Goal: Task Accomplishment & Management: Use online tool/utility

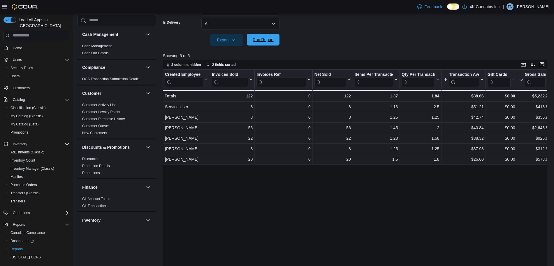
scroll to position [10, 0]
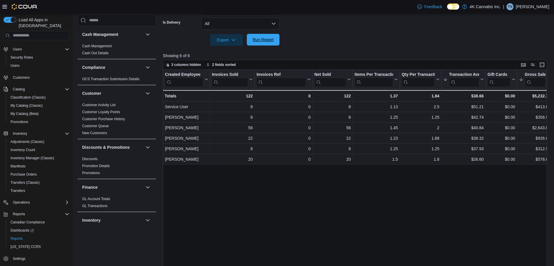
click at [264, 38] on span "Run Report" at bounding box center [263, 40] width 21 height 6
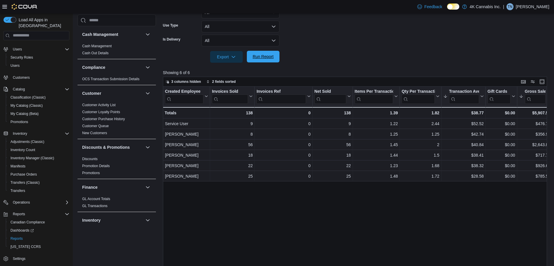
scroll to position [137, 0]
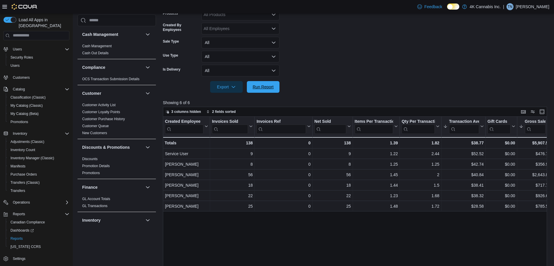
drag, startPoint x: 265, startPoint y: 85, endPoint x: 352, endPoint y: 65, distance: 89.1
click at [265, 85] on span "Run Report" at bounding box center [263, 87] width 21 height 6
click at [352, 65] on form "Date Range [DATE] Locations All Locations Classifications All Classifications P…" at bounding box center [357, 26] width 388 height 133
drag, startPoint x: 421, startPoint y: 234, endPoint x: 331, endPoint y: 249, distance: 91.3
click at [331, 249] on div "Created Employee Click to view column header actions Invoices Sold Click to vie…" at bounding box center [357, 218] width 388 height 203
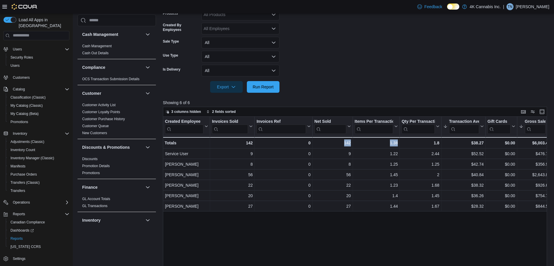
click at [331, 249] on div "Created Employee Click to view column header actions Invoices Sold Click to vie…" at bounding box center [357, 218] width 388 height 203
click at [269, 92] on div "Export Run Report" at bounding box center [221, 87] width 117 height 12
click at [269, 83] on span "Run Report" at bounding box center [263, 87] width 26 height 12
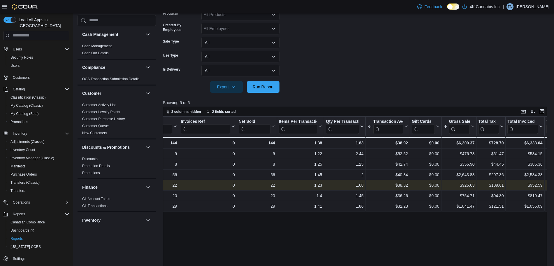
scroll to position [0, 76]
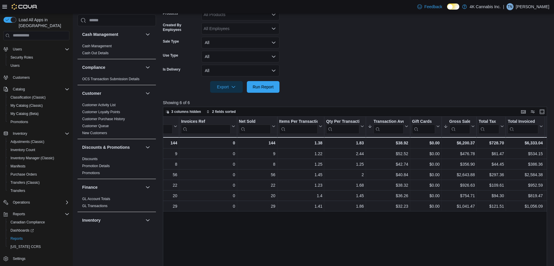
click at [475, 227] on div "Created Employee Click to view column header actions Invoices Sold Click to vie…" at bounding box center [357, 218] width 388 height 203
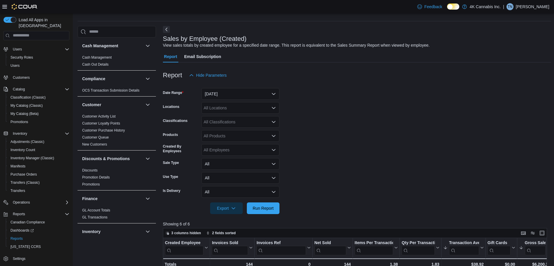
scroll to position [0, 0]
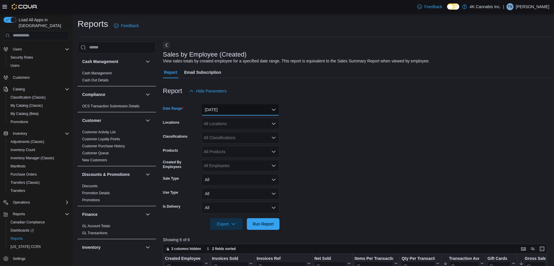
click at [241, 108] on button "[DATE]" at bounding box center [240, 110] width 78 height 12
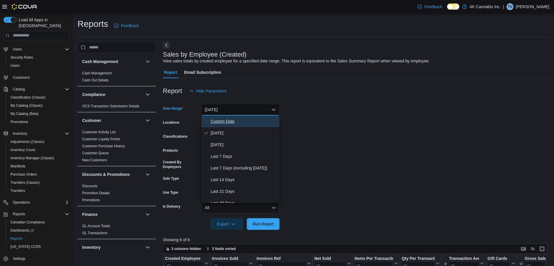
click at [228, 119] on span "Custom Date" at bounding box center [244, 121] width 66 height 7
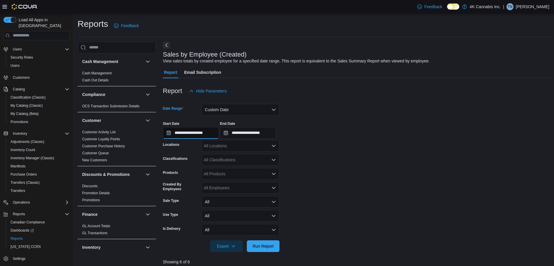
click at [213, 136] on input "**********" at bounding box center [191, 133] width 56 height 12
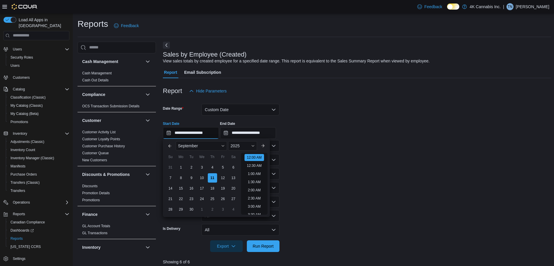
scroll to position [18, 0]
click at [182, 165] on div "1" at bounding box center [181, 167] width 10 height 10
type input "**********"
click at [318, 151] on form "**********" at bounding box center [357, 174] width 388 height 155
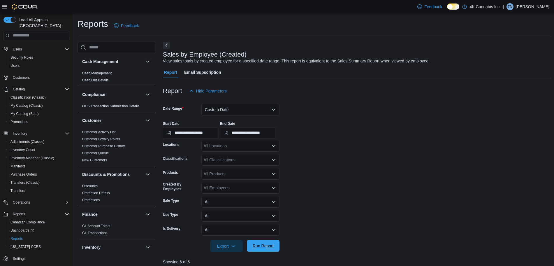
click at [267, 249] on span "Run Report" at bounding box center [263, 246] width 26 height 12
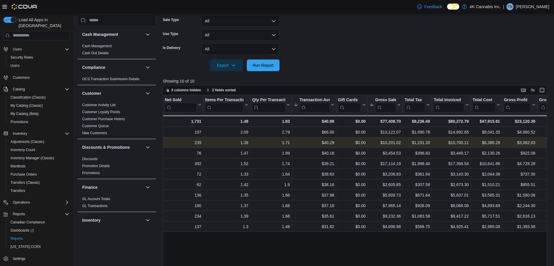
scroll to position [0, 150]
click at [400, 142] on div "$10,201.02" at bounding box center [384, 142] width 31 height 7
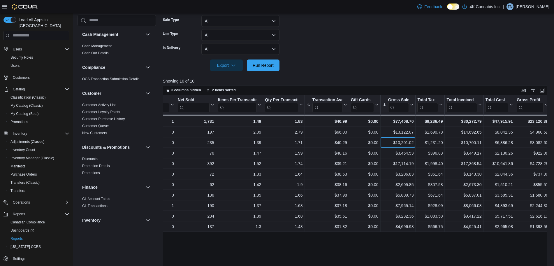
scroll to position [0, 0]
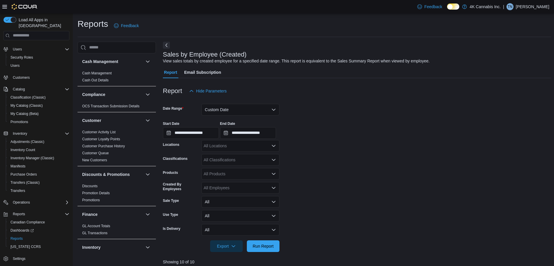
click at [419, 206] on form "**********" at bounding box center [357, 174] width 388 height 155
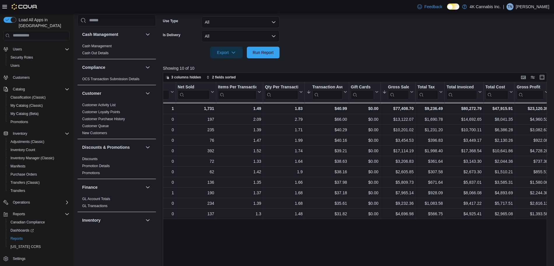
scroll to position [204, 0]
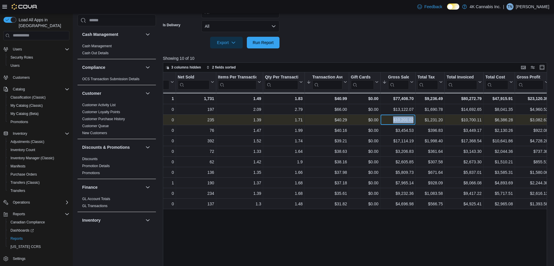
drag, startPoint x: 394, startPoint y: 119, endPoint x: 413, endPoint y: 120, distance: 19.3
click at [413, 120] on div "$10,201.02" at bounding box center [397, 119] width 31 height 7
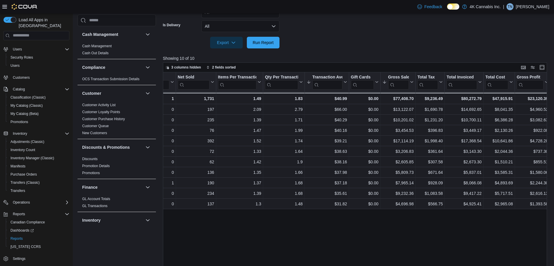
click at [401, 243] on div "Created Employee Click to view column header actions Invoices Sold Click to vie…" at bounding box center [357, 173] width 388 height 203
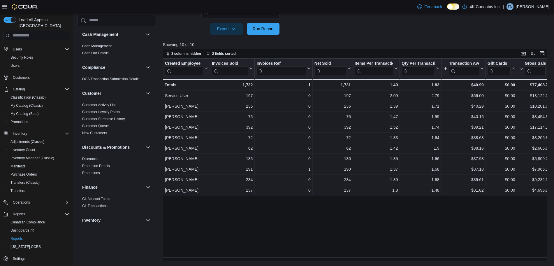
scroll to position [0, 0]
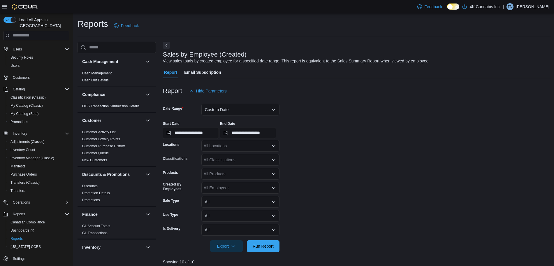
click at [372, 141] on form "**********" at bounding box center [357, 174] width 388 height 155
click at [375, 128] on div "**********" at bounding box center [357, 128] width 388 height 22
click at [230, 113] on button "Custom Date" at bounding box center [240, 110] width 78 height 12
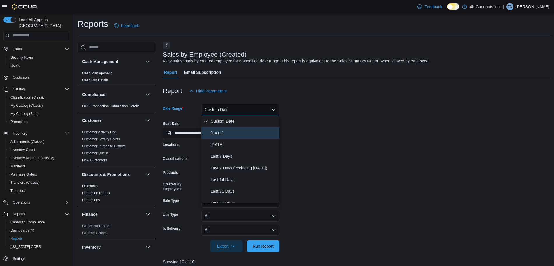
click at [222, 133] on span "[DATE]" at bounding box center [244, 132] width 66 height 7
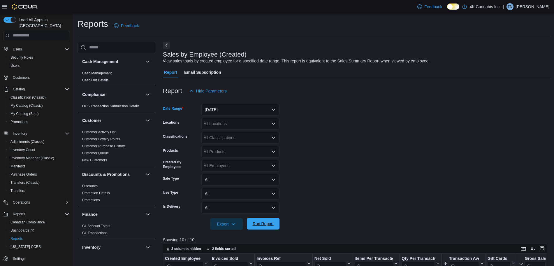
click at [266, 224] on span "Run Report" at bounding box center [263, 224] width 21 height 6
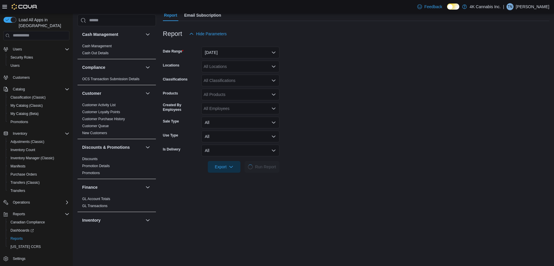
scroll to position [58, 0]
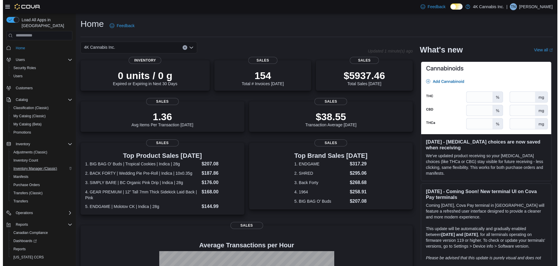
scroll to position [10, 0]
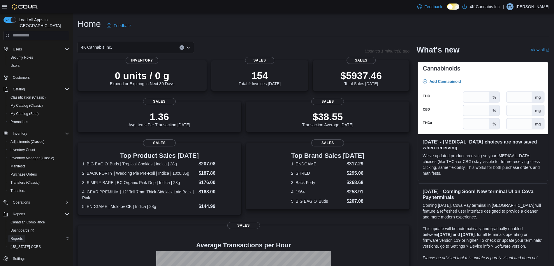
click at [20, 236] on span "Reports" at bounding box center [16, 238] width 12 height 5
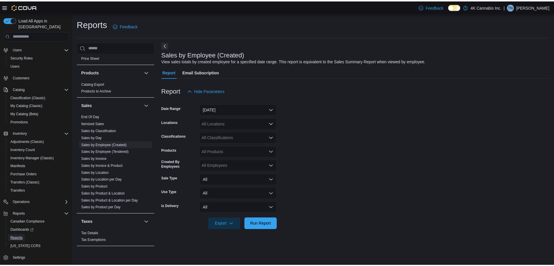
scroll to position [361, 0]
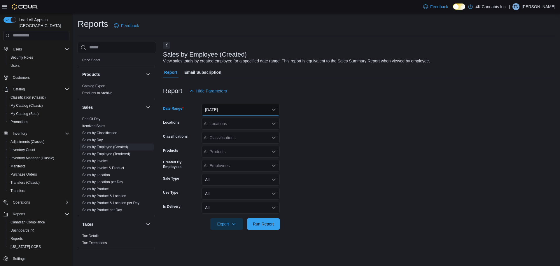
click at [235, 111] on button "[DATE]" at bounding box center [240, 110] width 78 height 12
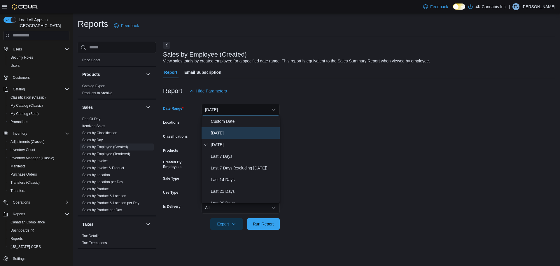
click at [222, 129] on span "[DATE]" at bounding box center [244, 132] width 66 height 7
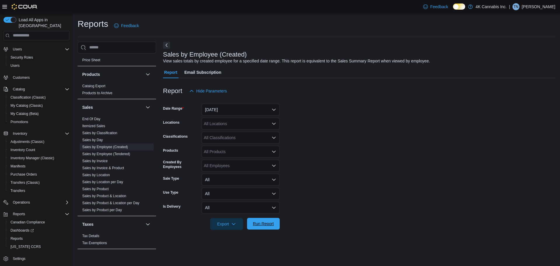
click at [261, 222] on span "Run Report" at bounding box center [263, 224] width 21 height 6
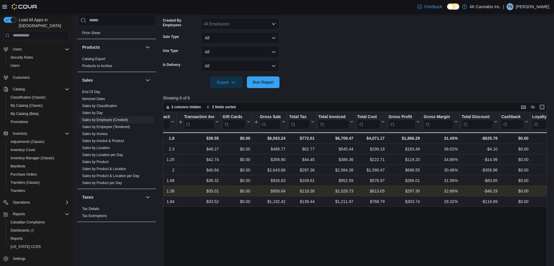
scroll to position [0, 265]
drag, startPoint x: 354, startPoint y: 189, endPoint x: 332, endPoint y: 193, distance: 22.0
click at [332, 193] on div "$1,028.73 - Total Invoiced, column 11, row 5" at bounding box center [335, 191] width 39 height 10
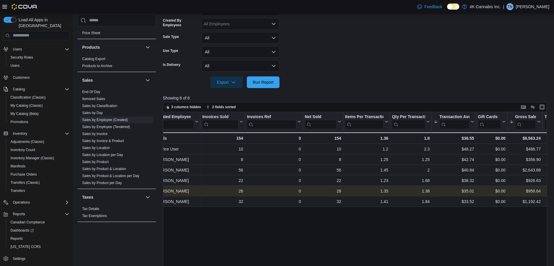
scroll to position [0, 0]
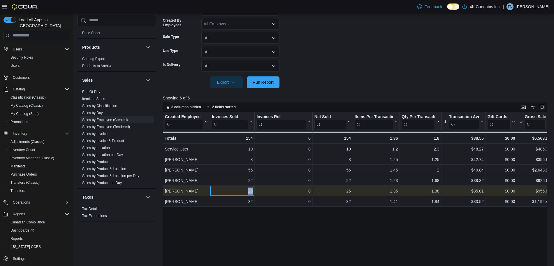
drag, startPoint x: 253, startPoint y: 190, endPoint x: 249, endPoint y: 192, distance: 4.2
click at [249, 192] on div "26 - Invoices Sold, column 2, row 5" at bounding box center [232, 191] width 45 height 10
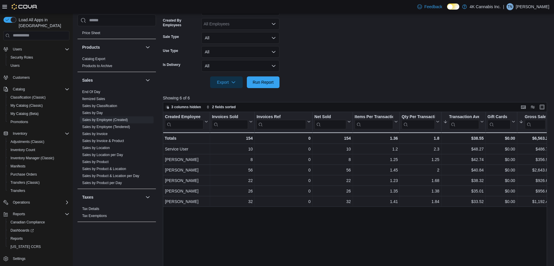
click at [372, 224] on div "Created Employee Click to view column header actions Invoices Sold Click to vie…" at bounding box center [357, 213] width 388 height 203
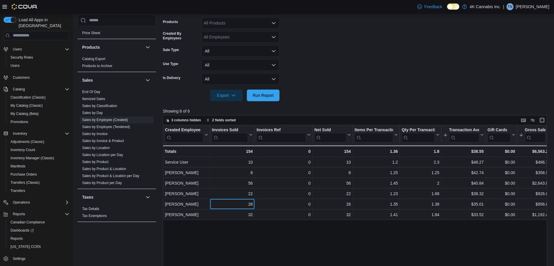
scroll to position [29, 0]
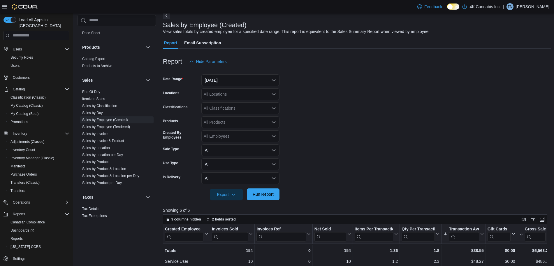
click at [255, 196] on span "Run Report" at bounding box center [263, 194] width 21 height 6
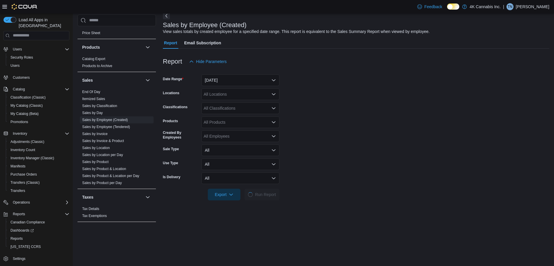
scroll to position [73, 0]
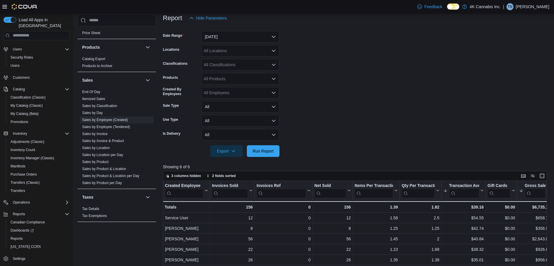
click at [382, 73] on form "Date Range [DATE] Locations All Locations Classifications All Classifications P…" at bounding box center [357, 90] width 388 height 133
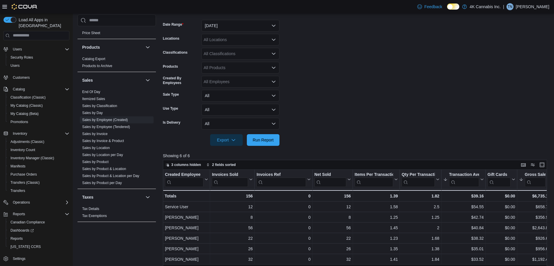
scroll to position [83, 0]
click at [94, 91] on link "End Of Day" at bounding box center [91, 92] width 18 height 4
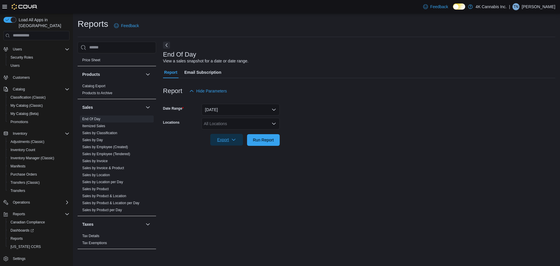
click at [222, 142] on span "Export" at bounding box center [227, 140] width 26 height 12
click at [218, 161] on span "Export to Pdf" at bounding box center [227, 163] width 26 height 5
click at [121, 145] on link "Sales by Employee (Created)" at bounding box center [105, 147] width 46 height 4
